Goal: Information Seeking & Learning: Find specific fact

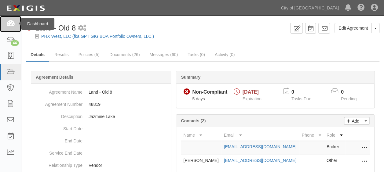
click at [6, 21] on link at bounding box center [10, 24] width 21 height 16
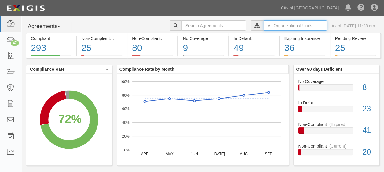
click at [264, 27] on input "text" at bounding box center [295, 25] width 63 height 10
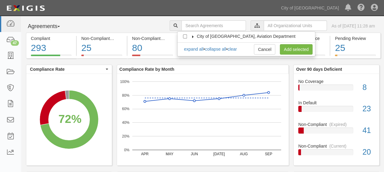
click at [191, 35] on label "City of [GEOGRAPHIC_DATA], Aviation Department" at bounding box center [242, 36] width 106 height 6
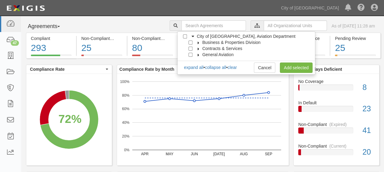
click at [197, 42] on icon at bounding box center [199, 43] width 4 height 3
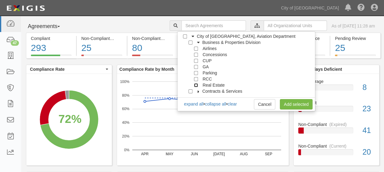
click at [196, 85] on input "Real Estate" at bounding box center [196, 85] width 4 height 4
checkbox input "true"
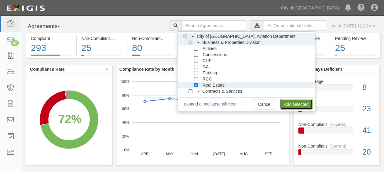
click at [295, 107] on link "Add selected" at bounding box center [296, 104] width 33 height 10
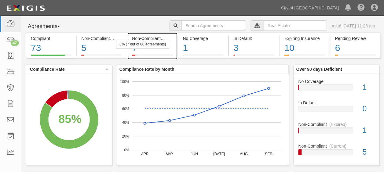
click at [156, 50] on div "7" at bounding box center [152, 48] width 41 height 13
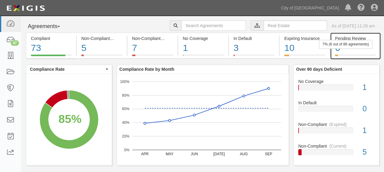
click at [346, 50] on div "6" at bounding box center [355, 48] width 41 height 13
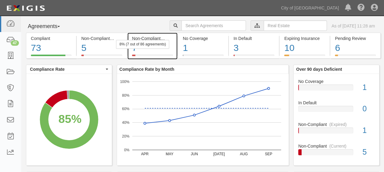
click at [141, 55] on div at bounding box center [152, 56] width 41 height 2
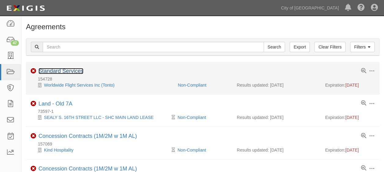
click at [72, 70] on link "Standard Services" at bounding box center [61, 71] width 45 height 6
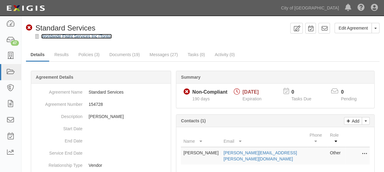
click at [67, 37] on link "Worldwide Flight Services Inc (Tonto)" at bounding box center [76, 36] width 71 height 5
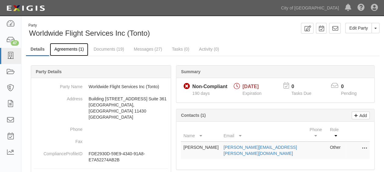
click at [60, 49] on link "Agreements (1)" at bounding box center [69, 49] width 39 height 13
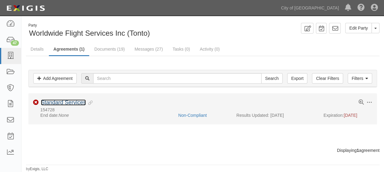
click at [55, 102] on link "Standard Services" at bounding box center [63, 103] width 45 height 6
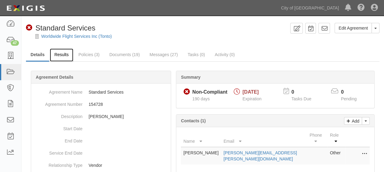
click at [71, 55] on link "Results" at bounding box center [62, 55] width 24 height 13
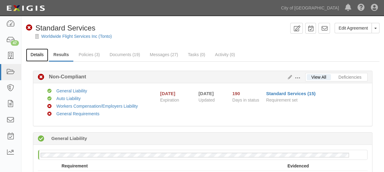
click at [39, 54] on link "Details" at bounding box center [37, 55] width 22 height 13
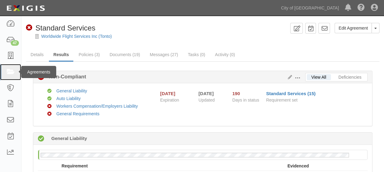
click at [8, 72] on icon at bounding box center [10, 72] width 9 height 7
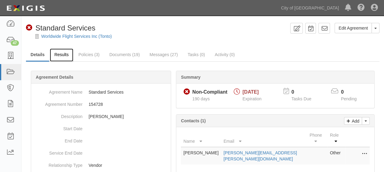
click at [61, 53] on link "Results" at bounding box center [62, 55] width 24 height 13
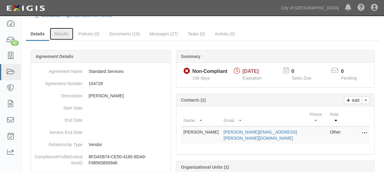
scroll to position [31, 0]
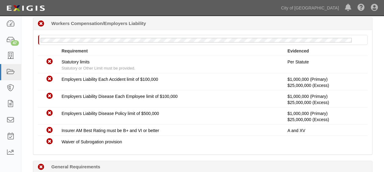
scroll to position [367, 0]
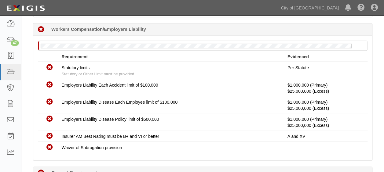
click at [280, 10] on div "Dashboard 47 Inbox Parties Agreements Coverages Documents Messages Tasks Report…" at bounding box center [192, 8] width 375 height 16
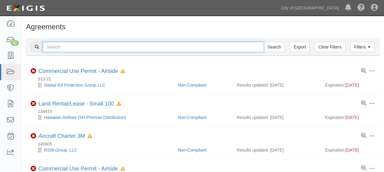
click at [98, 49] on input "text" at bounding box center [153, 47] width 221 height 10
type input "145949"
click at [264, 42] on input "Search" at bounding box center [274, 47] width 21 height 10
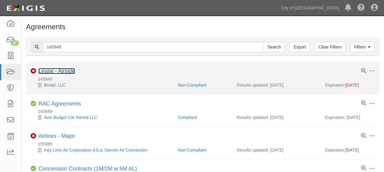
click at [72, 72] on link "Lease - Airside" at bounding box center [57, 71] width 36 height 6
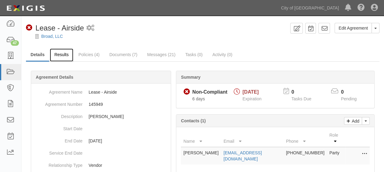
click at [58, 52] on link "Results" at bounding box center [62, 55] width 24 height 13
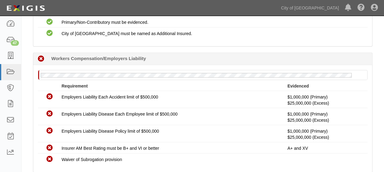
scroll to position [397, 0]
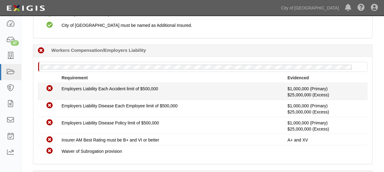
click at [245, 83] on li "Non-Compliant Employers Liability Each Accident limit of $500,000 $1,000,000 (P…" at bounding box center [203, 91] width 330 height 17
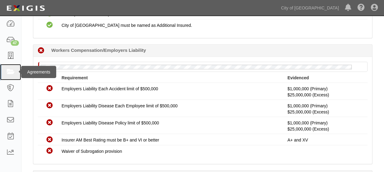
click at [8, 70] on icon at bounding box center [10, 72] width 9 height 7
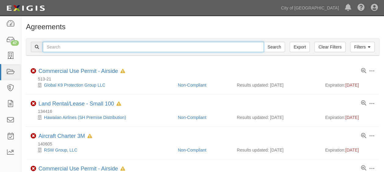
click at [79, 46] on input "text" at bounding box center [153, 47] width 221 height 10
type input "148473"
click at [264, 42] on input "Search" at bounding box center [274, 47] width 21 height 10
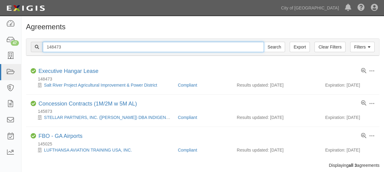
click at [56, 50] on input "148473" at bounding box center [153, 47] width 221 height 10
type input "145025"
click at [264, 42] on input "Search" at bounding box center [274, 47] width 21 height 10
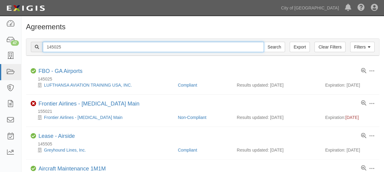
click at [78, 46] on input "145025" at bounding box center [153, 47] width 221 height 10
type input "147168"
click at [264, 42] on input "Search" at bounding box center [274, 47] width 21 height 10
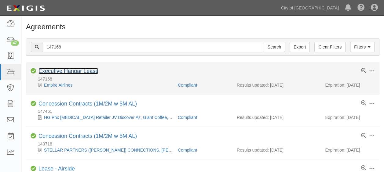
click at [61, 71] on link "Executive Hangar Lease" at bounding box center [69, 71] width 60 height 6
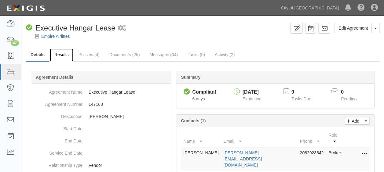
click at [64, 54] on link "Results" at bounding box center [62, 55] width 24 height 13
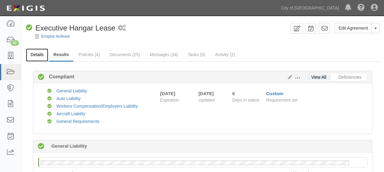
click at [31, 53] on link "Details" at bounding box center [37, 55] width 22 height 13
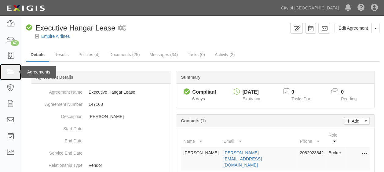
click at [6, 70] on icon at bounding box center [10, 72] width 9 height 7
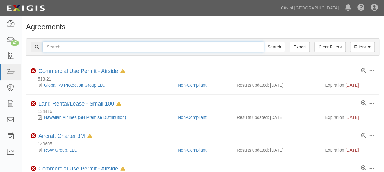
click at [115, 46] on input "text" at bounding box center [153, 47] width 221 height 10
type input "73597-1"
click at [264, 42] on input "Search" at bounding box center [274, 47] width 21 height 10
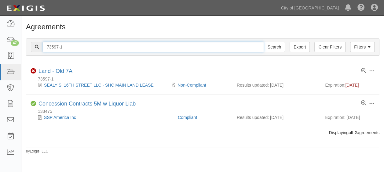
click at [67, 50] on input "73597-1" at bounding box center [153, 47] width 221 height 10
type input "154016"
click at [264, 42] on input "Search" at bounding box center [274, 47] width 21 height 10
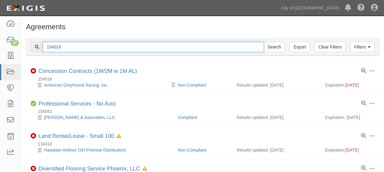
click at [77, 50] on input "154016" at bounding box center [153, 47] width 221 height 10
type input "148473"
click at [264, 42] on input "Search" at bounding box center [274, 47] width 21 height 10
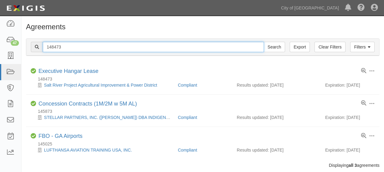
click at [57, 48] on input "148473" at bounding box center [153, 47] width 221 height 10
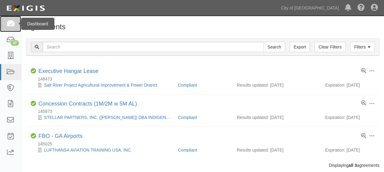
click at [12, 20] on icon at bounding box center [10, 23] width 9 height 7
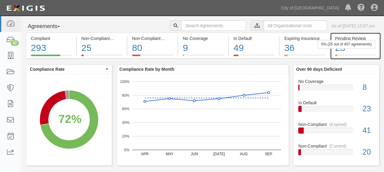
click at [363, 50] on div "25" at bounding box center [355, 48] width 41 height 13
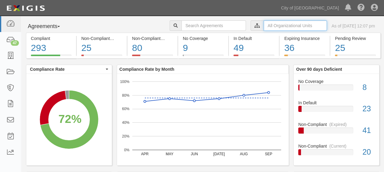
click at [267, 27] on input "text" at bounding box center [295, 25] width 63 height 10
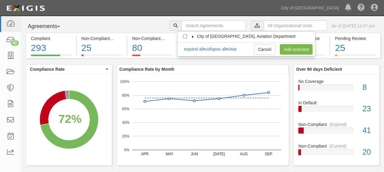
click at [194, 36] on icon at bounding box center [193, 36] width 4 height 3
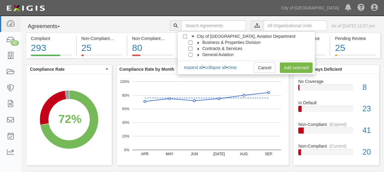
click at [197, 44] on icon at bounding box center [199, 43] width 4 height 3
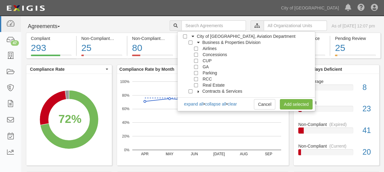
click at [195, 88] on div "Real Estate" at bounding box center [206, 85] width 35 height 6
click at [196, 85] on input "Real Estate" at bounding box center [196, 85] width 4 height 4
checkbox input "true"
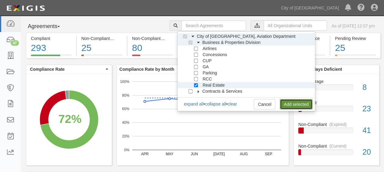
click at [287, 103] on link "Add selected" at bounding box center [296, 104] width 33 height 10
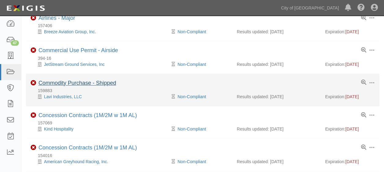
scroll to position [342, 0]
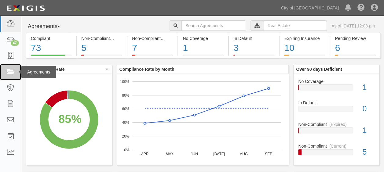
click at [15, 74] on icon at bounding box center [10, 72] width 9 height 7
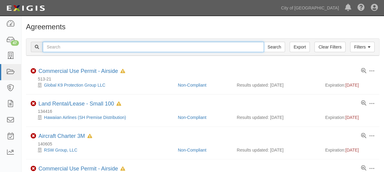
click at [109, 50] on input "text" at bounding box center [153, 47] width 221 height 10
type input "Centimark"
click at [264, 42] on input "Search" at bounding box center [274, 47] width 21 height 10
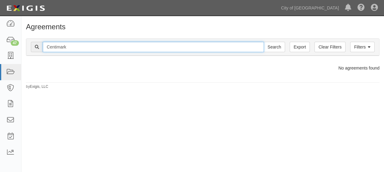
click at [108, 49] on input "Centimark" at bounding box center [153, 47] width 221 height 10
type input "Centi"
click at [264, 42] on input "Search" at bounding box center [274, 47] width 21 height 10
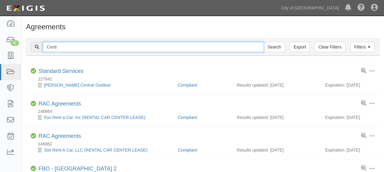
click at [55, 47] on input "Centi" at bounding box center [153, 47] width 221 height 10
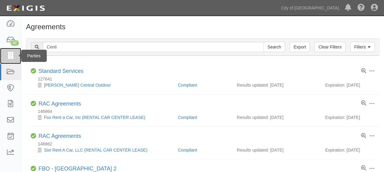
click at [13, 57] on icon at bounding box center [10, 56] width 9 height 7
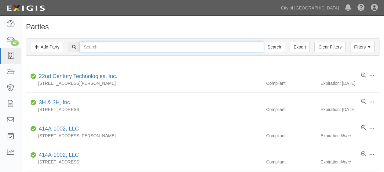
click at [105, 46] on input "text" at bounding box center [172, 47] width 184 height 10
paste input "W40623983"
type input "W40623983"
click at [264, 42] on input "Search" at bounding box center [274, 47] width 21 height 10
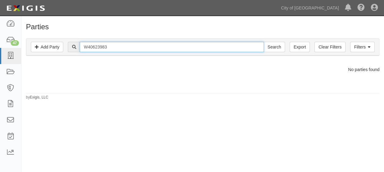
click at [107, 50] on input "W40623983" at bounding box center [172, 47] width 184 height 10
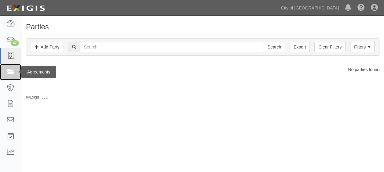
click at [11, 70] on icon at bounding box center [10, 72] width 9 height 7
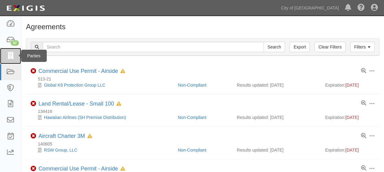
click at [11, 58] on icon at bounding box center [10, 56] width 9 height 7
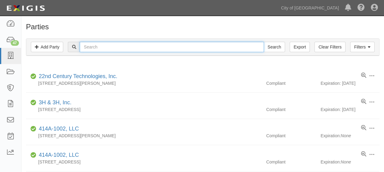
click at [197, 45] on input "text" at bounding box center [172, 47] width 184 height 10
type input "marsh"
click at [264, 42] on input "Search" at bounding box center [274, 47] width 21 height 10
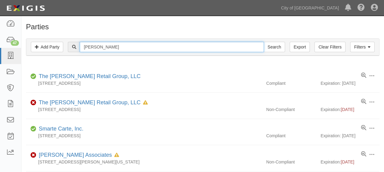
click at [197, 45] on input "marsh" at bounding box center [172, 47] width 184 height 10
type input "ups"
click at [264, 42] on input "Search" at bounding box center [274, 47] width 21 height 10
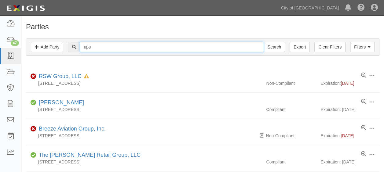
click at [96, 48] on input "ups" at bounding box center [172, 47] width 184 height 10
type input "united parcel service"
click at [264, 42] on input "Search" at bounding box center [274, 47] width 21 height 10
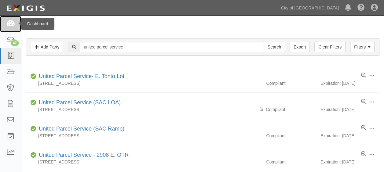
click at [13, 25] on icon at bounding box center [10, 23] width 9 height 7
